Goal: Transaction & Acquisition: Purchase product/service

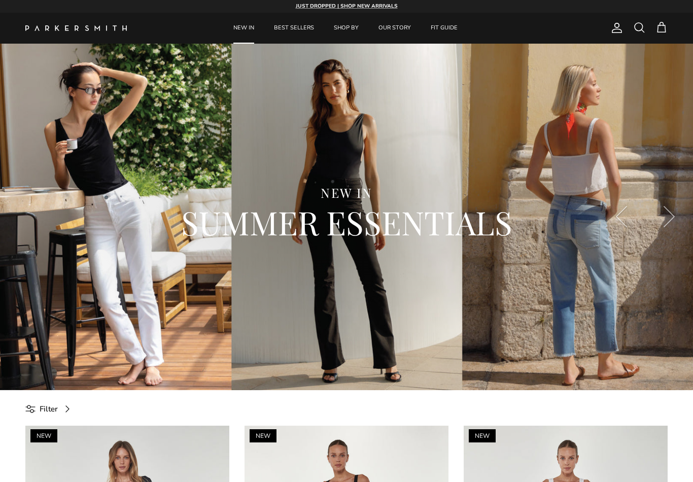
click at [638, 28] on span at bounding box center [639, 27] width 12 height 12
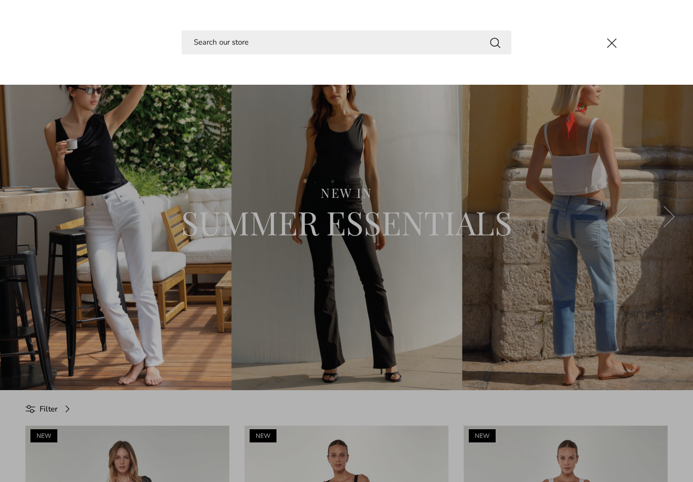
click at [213, 43] on input "Search" at bounding box center [347, 42] width 330 height 24
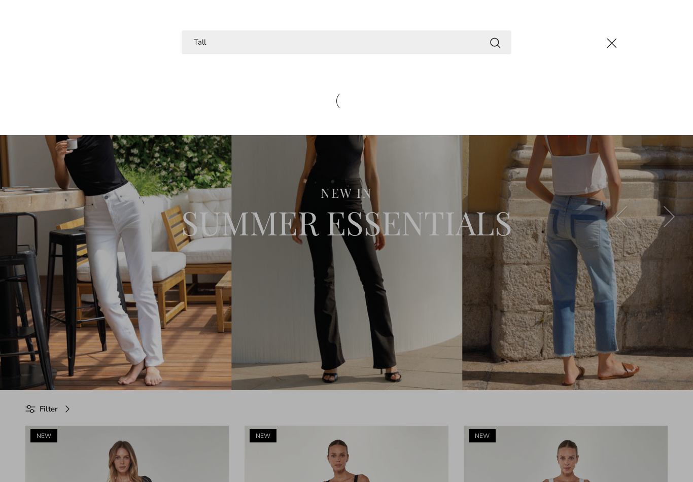
type input "Tall"
click at [495, 42] on button "Search" at bounding box center [495, 42] width 12 height 13
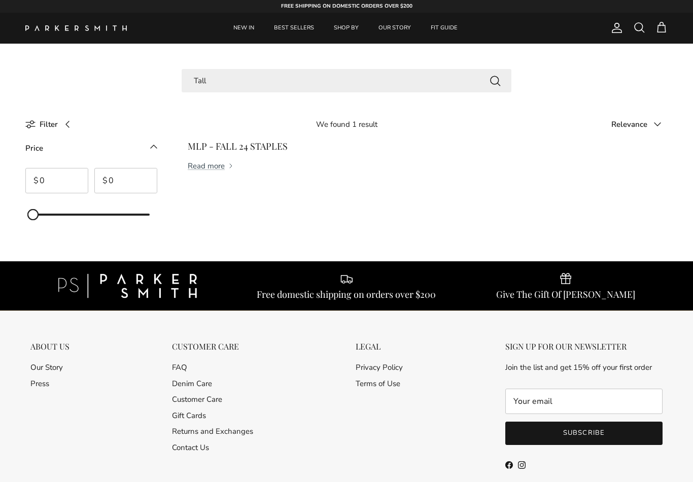
click at [220, 83] on input "Tall" at bounding box center [347, 81] width 330 height 24
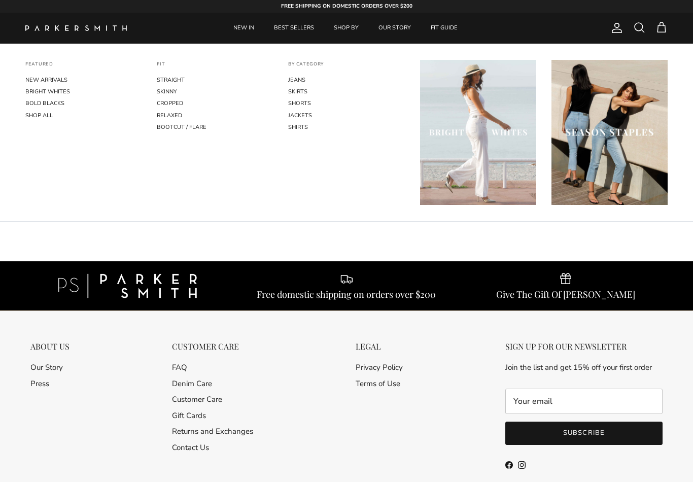
click at [181, 76] on link "STRAIGHT" at bounding box center [215, 80] width 116 height 12
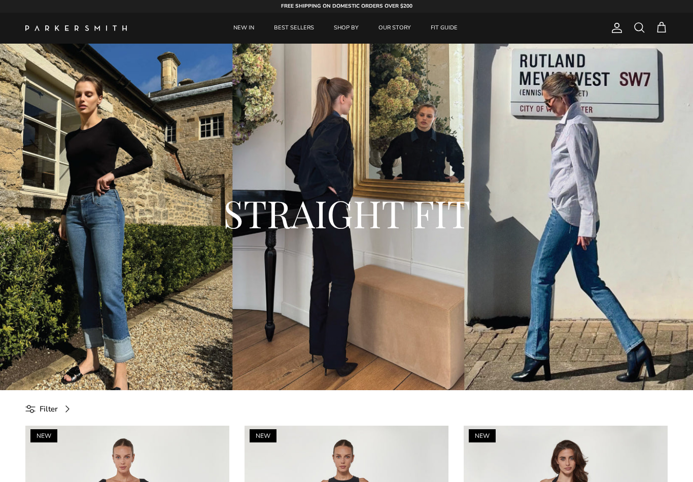
click at [446, 26] on link "FIT GUIDE" at bounding box center [444, 28] width 45 height 31
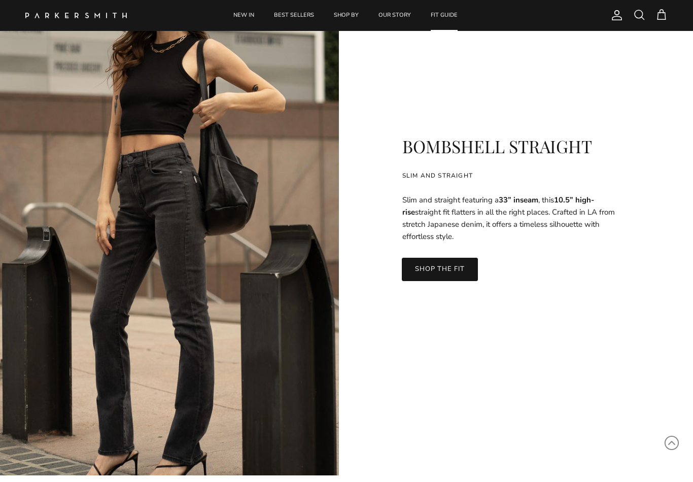
scroll to position [2280, 0]
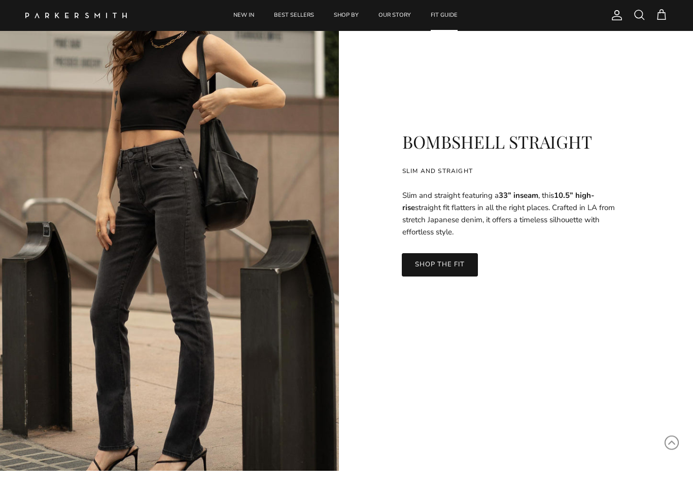
click at [443, 255] on link "SHOP THE FIT" at bounding box center [440, 265] width 76 height 23
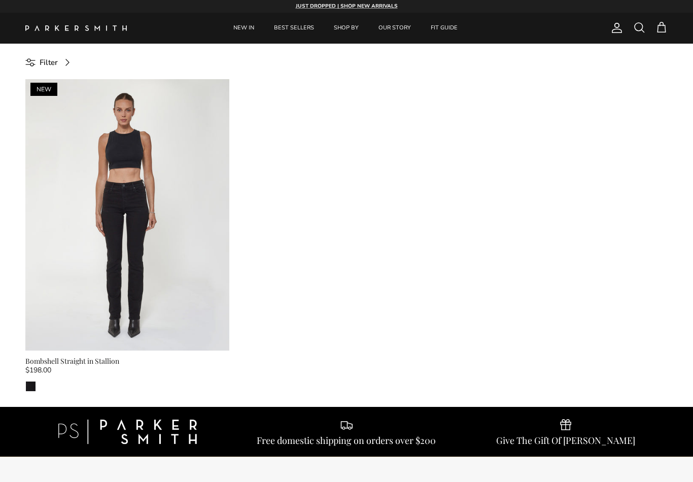
click at [295, 24] on link "BEST SELLERS" at bounding box center [294, 28] width 58 height 31
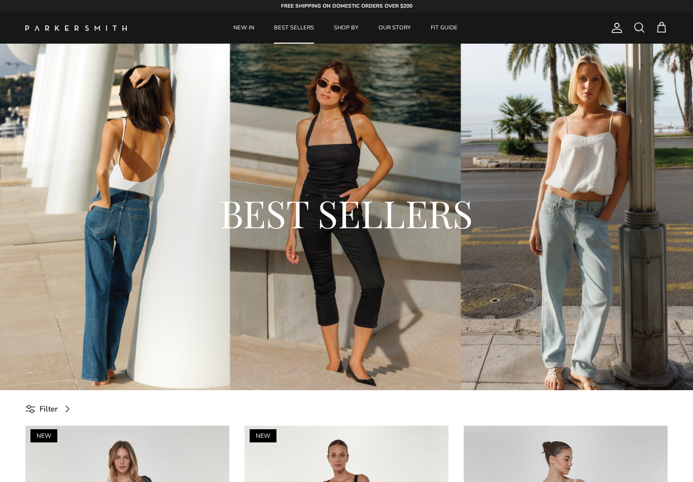
click at [247, 30] on link "NEW IN" at bounding box center [243, 28] width 39 height 31
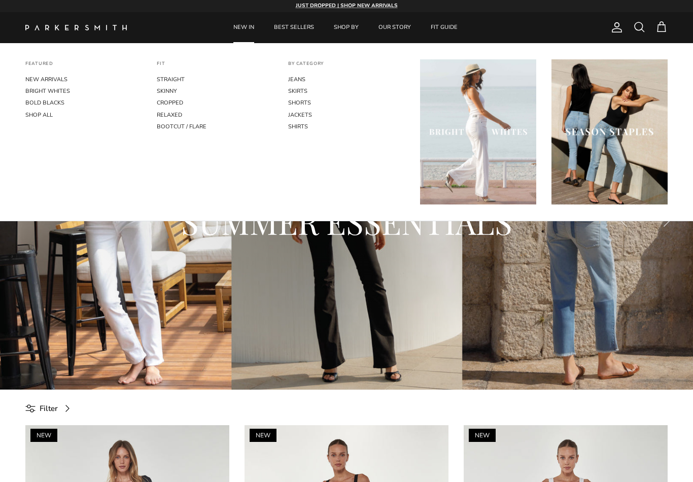
scroll to position [2, 0]
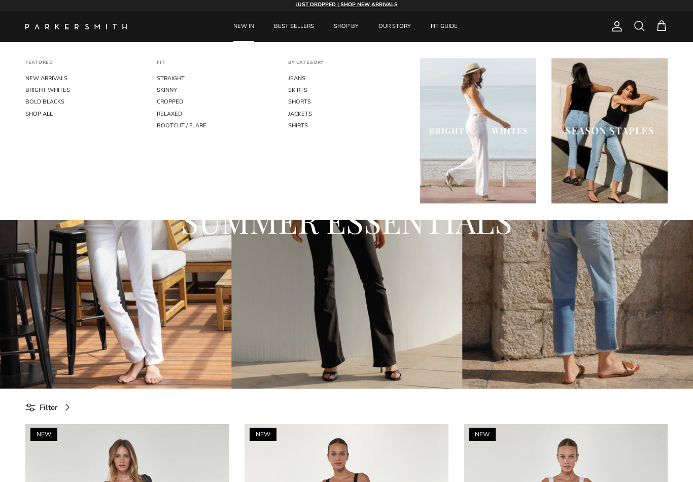
click at [179, 75] on link "STRAIGHT" at bounding box center [215, 79] width 116 height 12
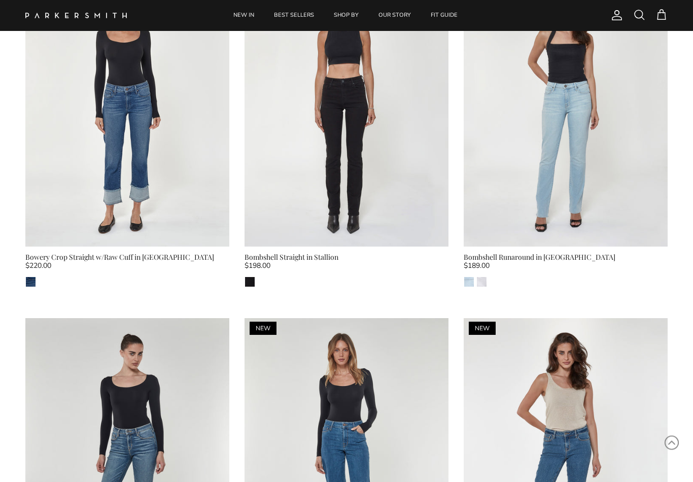
scroll to position [451, 0]
click at [388, 135] on img at bounding box center [347, 111] width 204 height 272
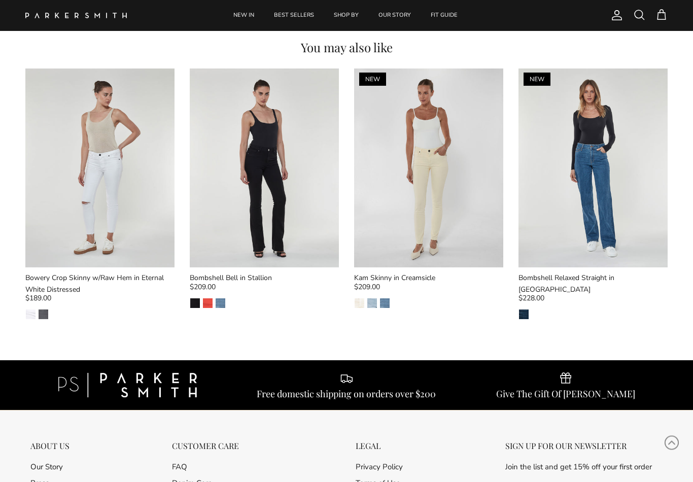
scroll to position [1138, 0]
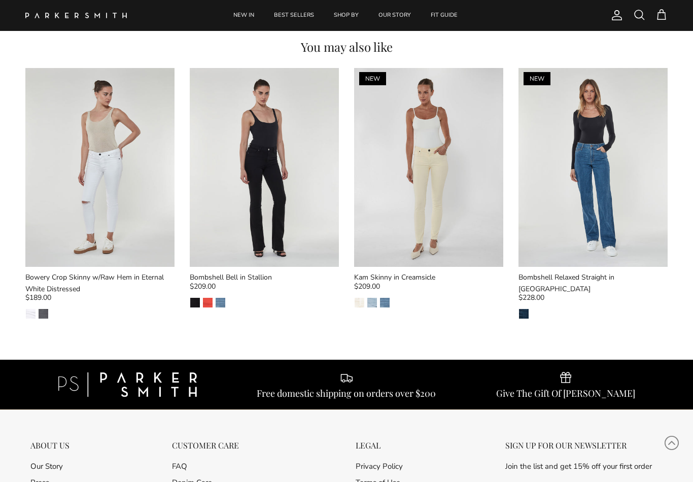
click at [522, 309] on img "Pacific" at bounding box center [524, 314] width 10 height 10
